Goal: Transaction & Acquisition: Subscribe to service/newsletter

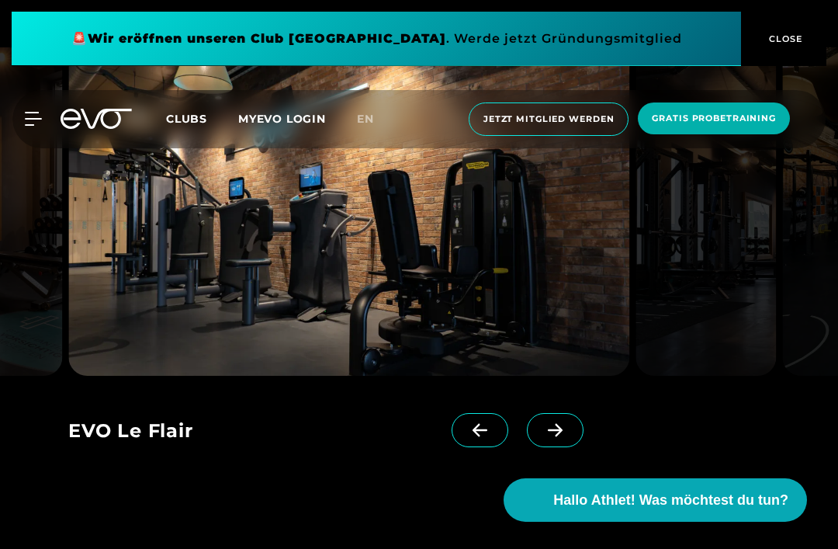
click at [554, 447] on span at bounding box center [555, 430] width 57 height 34
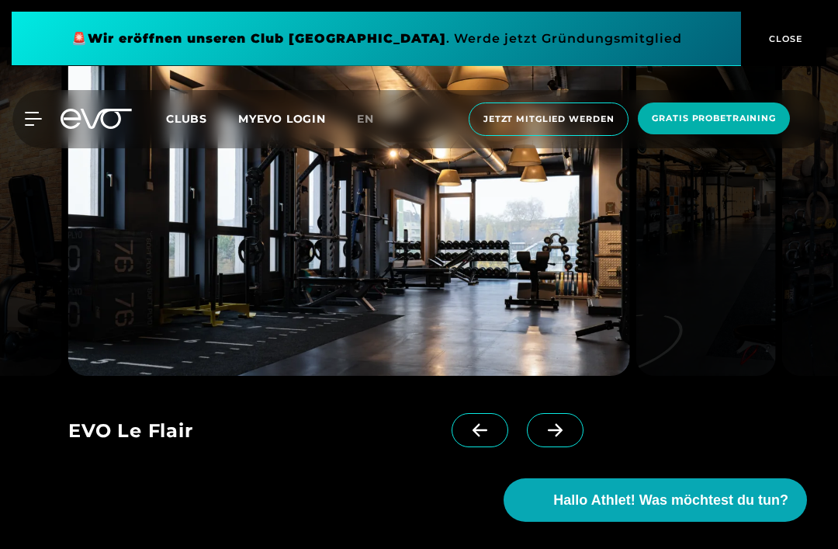
click at [555, 447] on span at bounding box center [555, 430] width 57 height 34
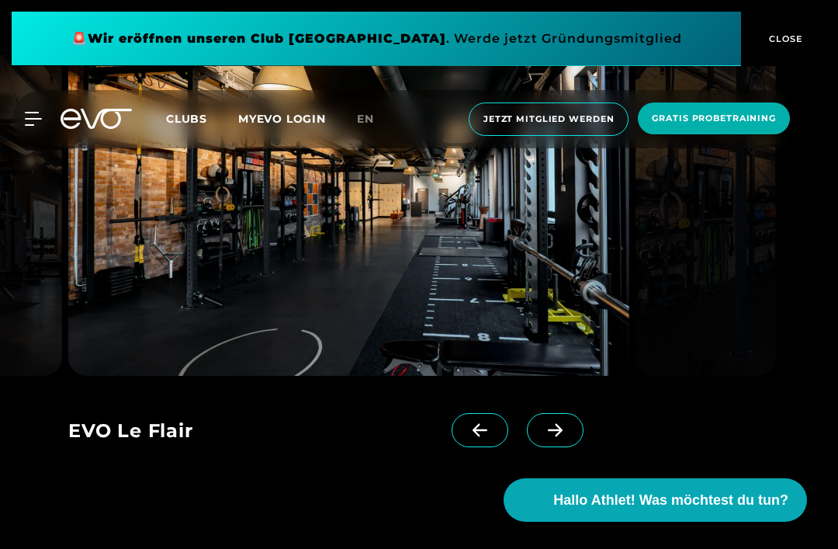
click at [555, 447] on span at bounding box center [555, 430] width 57 height 34
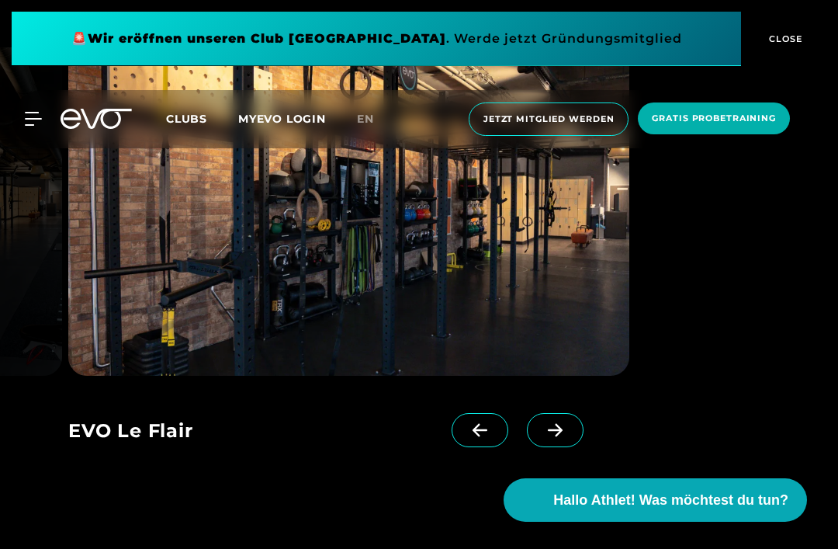
click at [565, 447] on span at bounding box center [555, 430] width 57 height 34
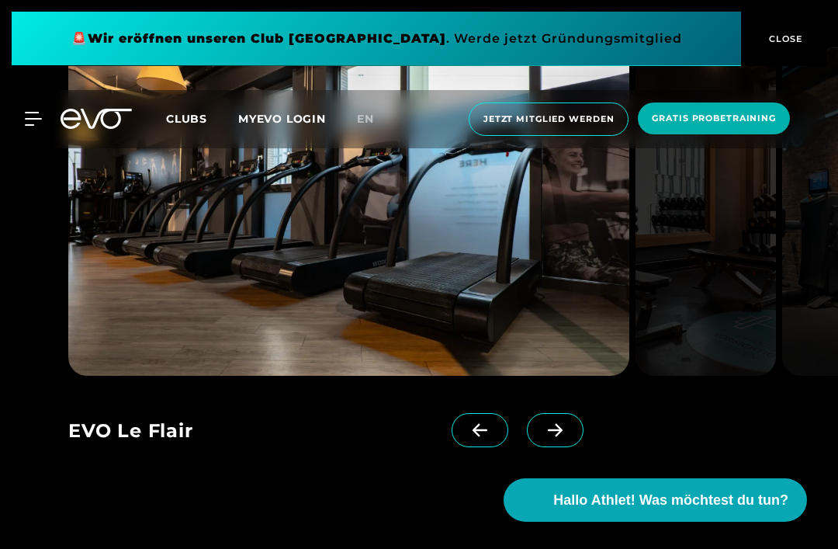
click at [395, 452] on div "EVO Le Flair" at bounding box center [260, 432] width 384 height 39
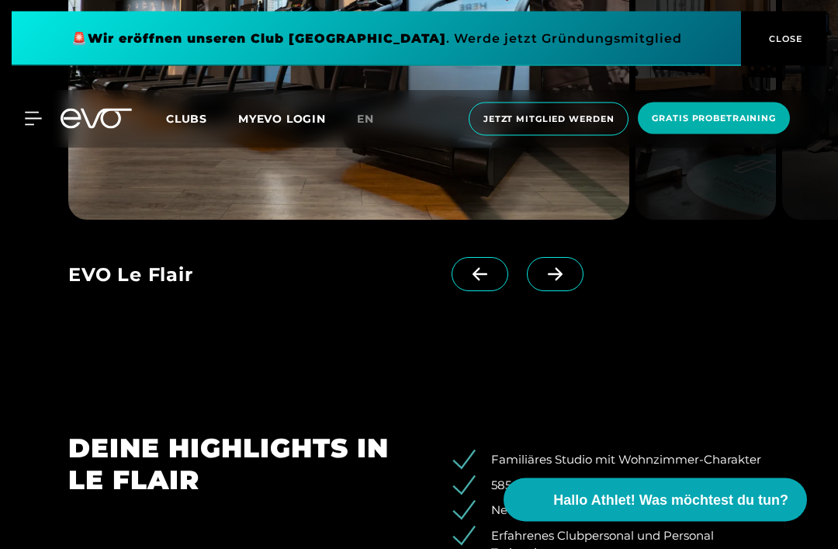
scroll to position [1409, 0]
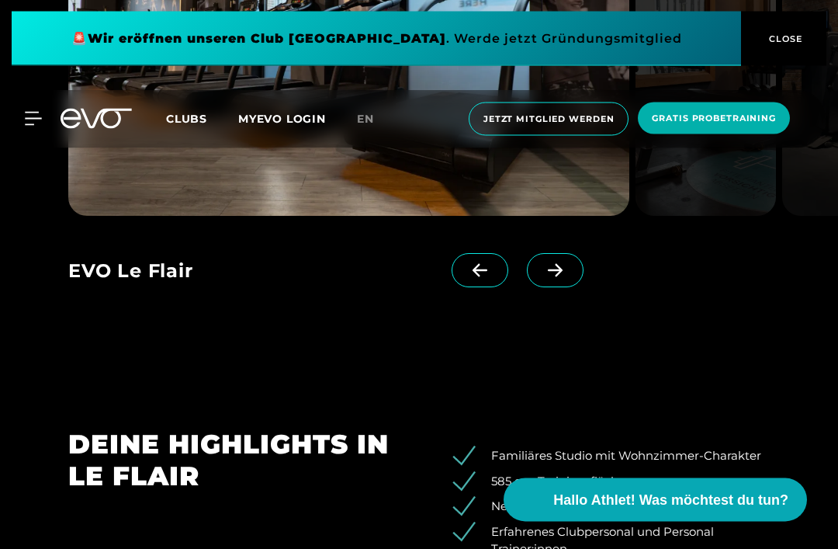
click at [808, 30] on button "CLOSE" at bounding box center [783, 39] width 85 height 54
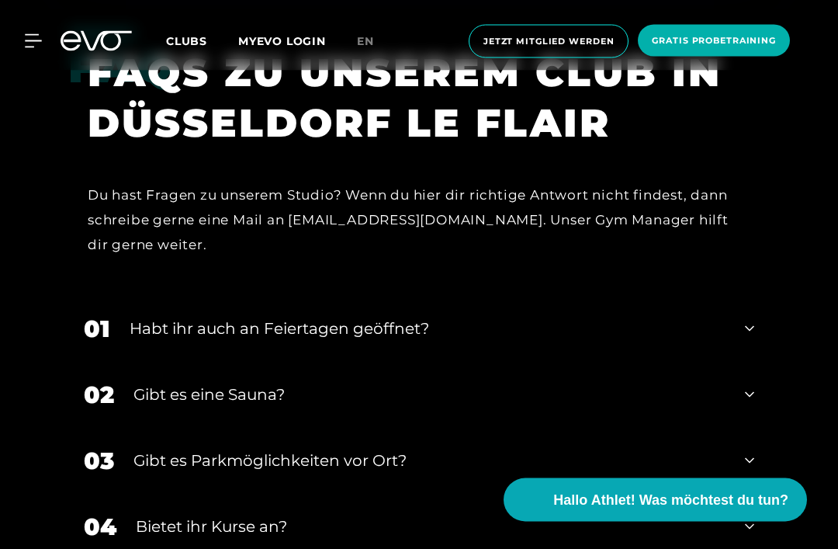
scroll to position [4337, 0]
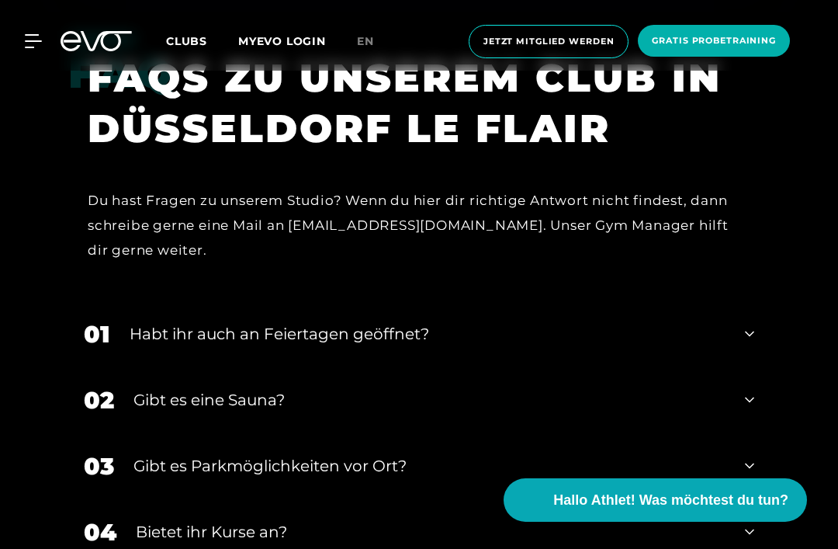
click at [537, 41] on span "Jetzt Mitglied werden" at bounding box center [549, 41] width 130 height 13
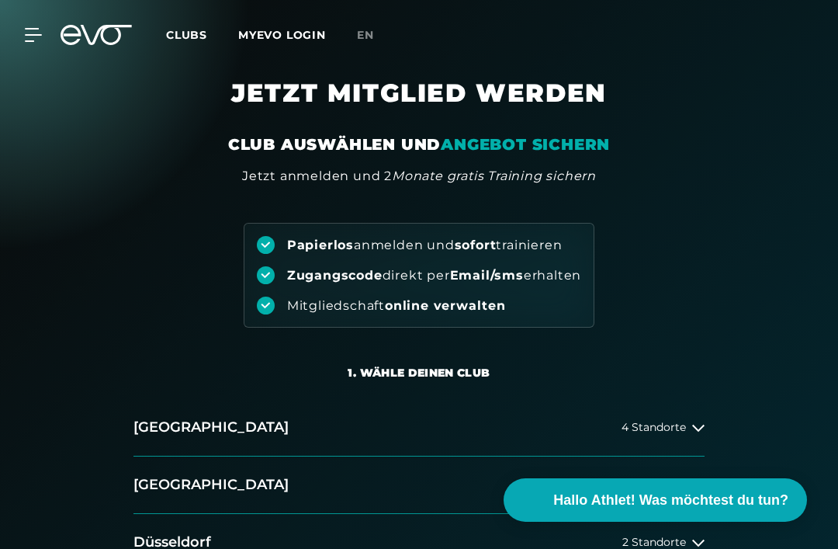
scroll to position [156, 0]
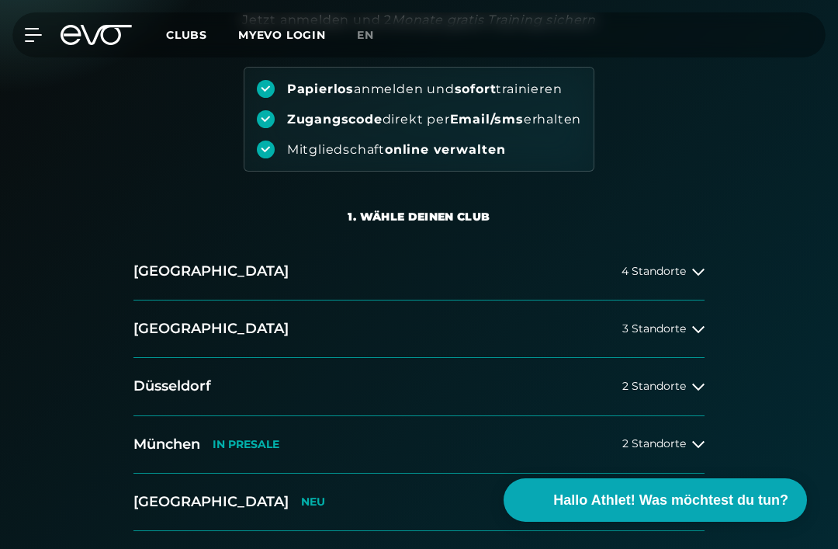
click at [172, 387] on h2 "Düsseldorf" at bounding box center [173, 386] width 78 height 19
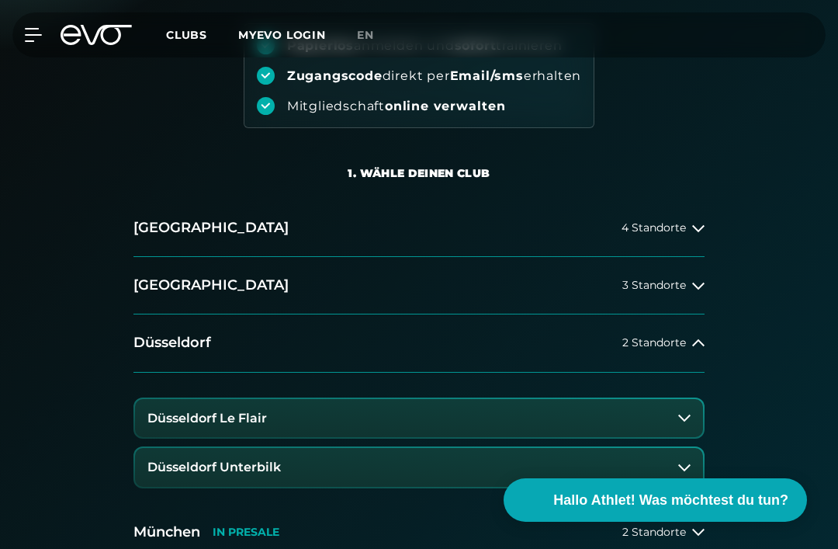
scroll to position [200, 0]
click at [178, 428] on button "Düsseldorf Le Flair" at bounding box center [419, 417] width 568 height 39
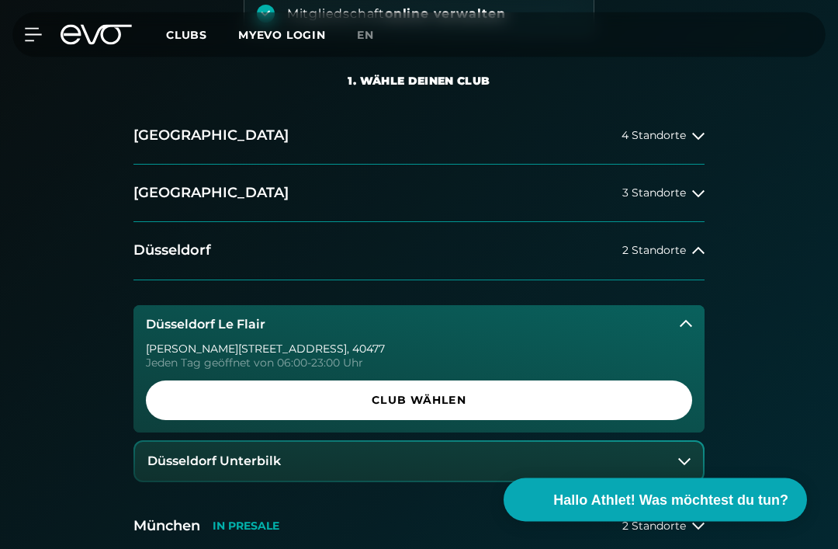
scroll to position [297, 0]
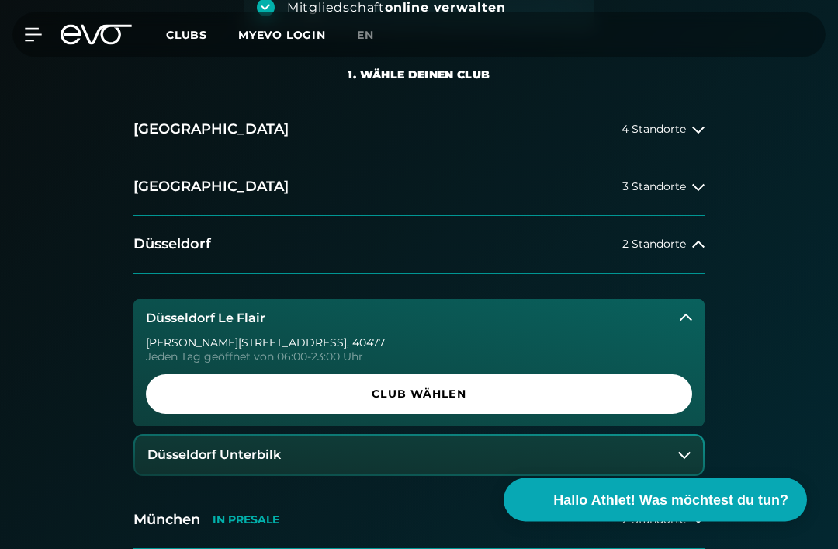
click at [179, 401] on span "Club wählen" at bounding box center [419, 395] width 509 height 16
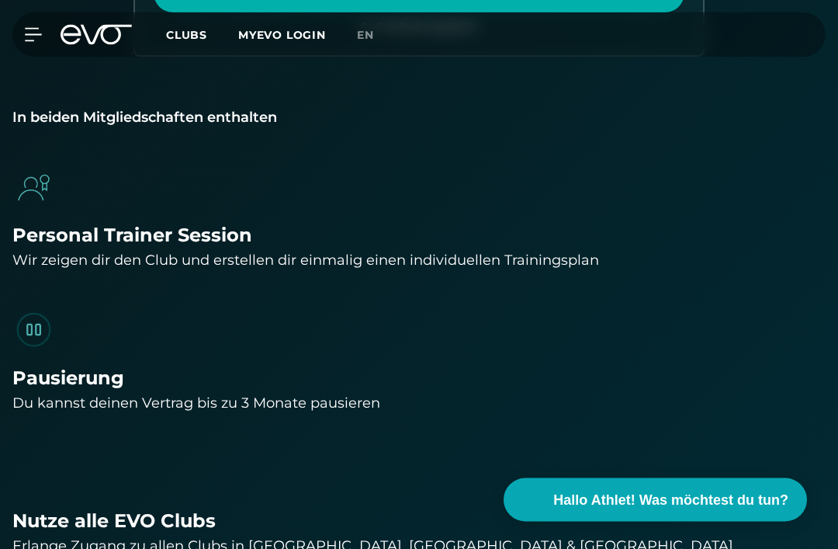
scroll to position [1464, 0]
